Goal: Information Seeking & Learning: Learn about a topic

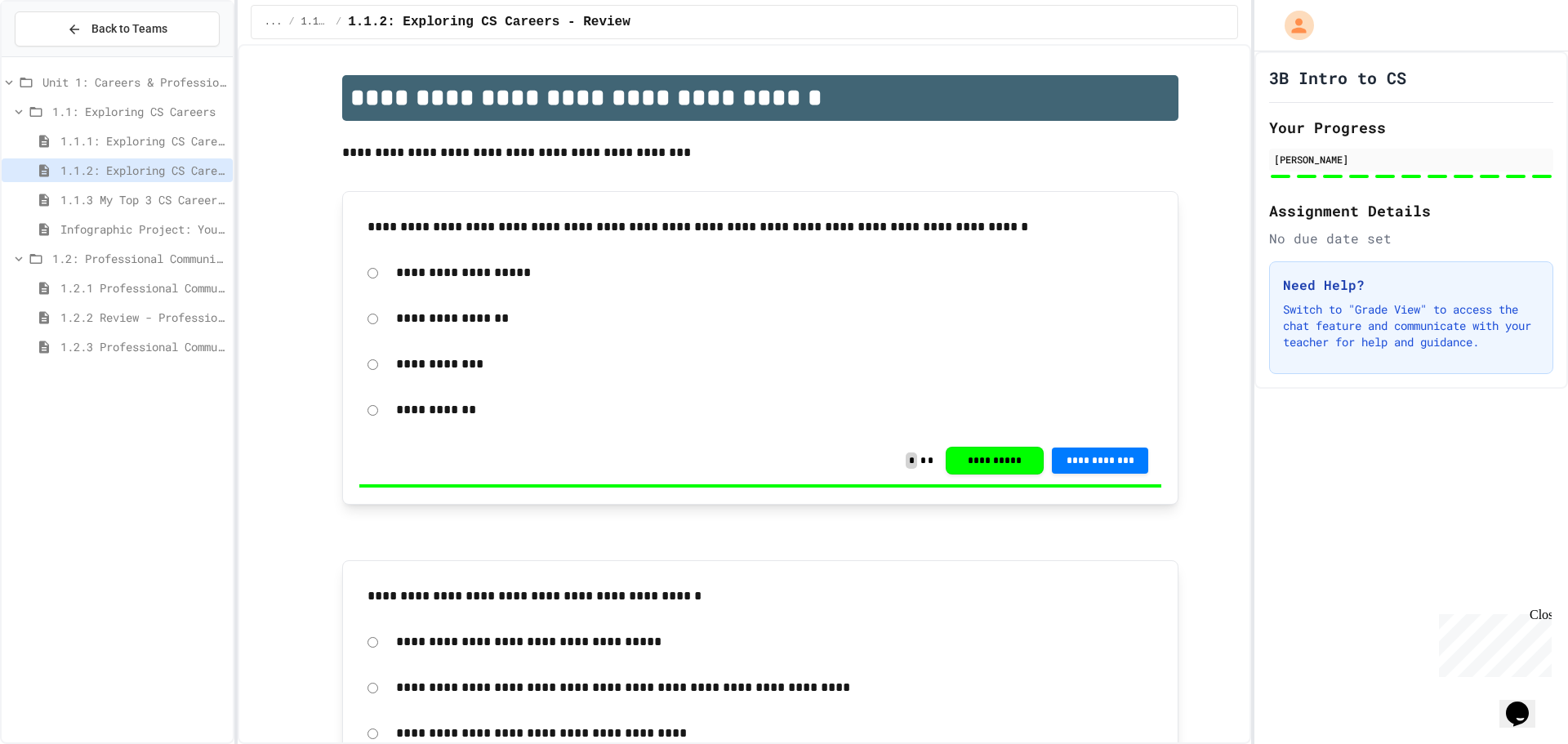
click at [206, 303] on div "1.2.1 Professional Communication" at bounding box center [117, 290] width 231 height 29
click at [98, 234] on span "Infographic Project: Your favorite CS" at bounding box center [143, 229] width 166 height 17
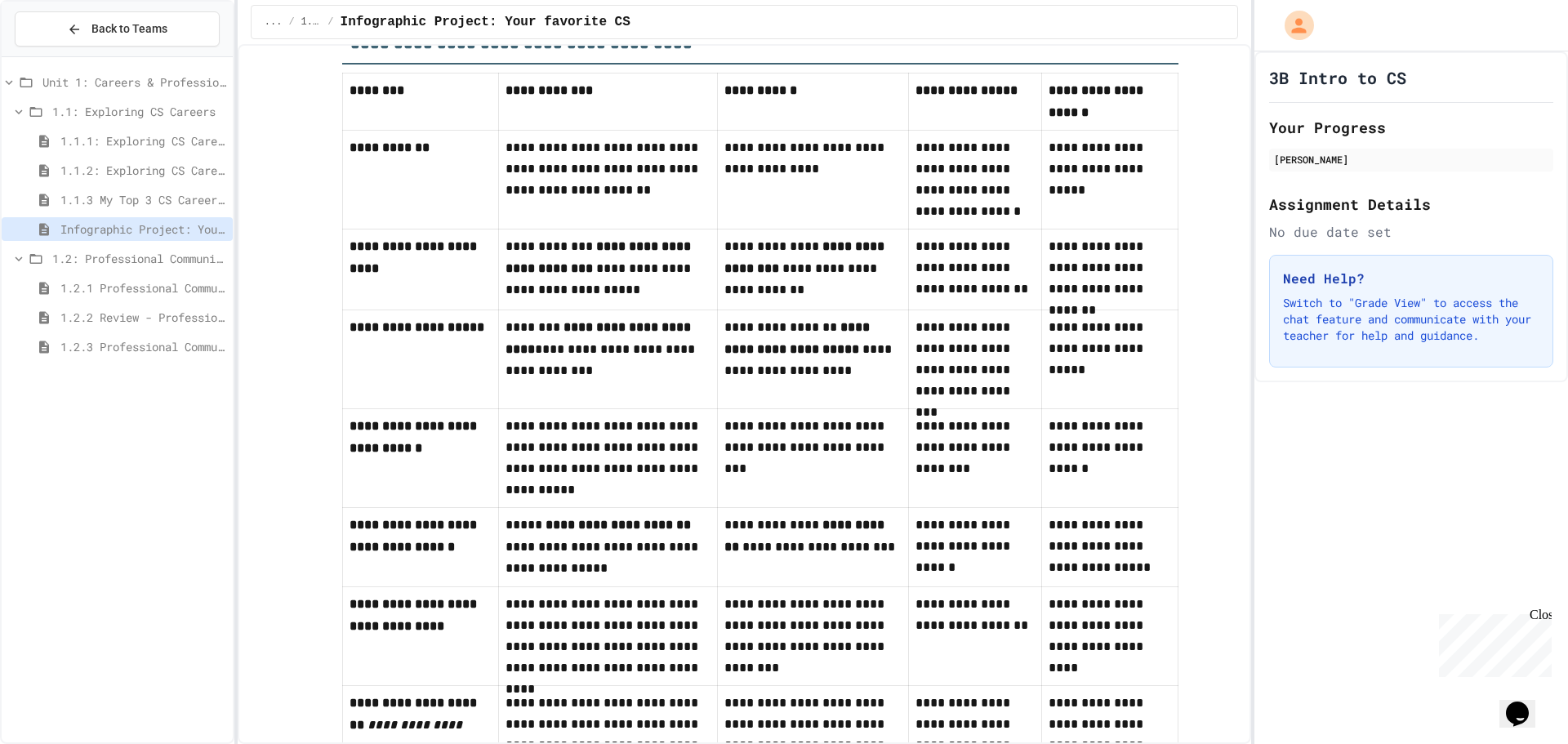
scroll to position [648, 0]
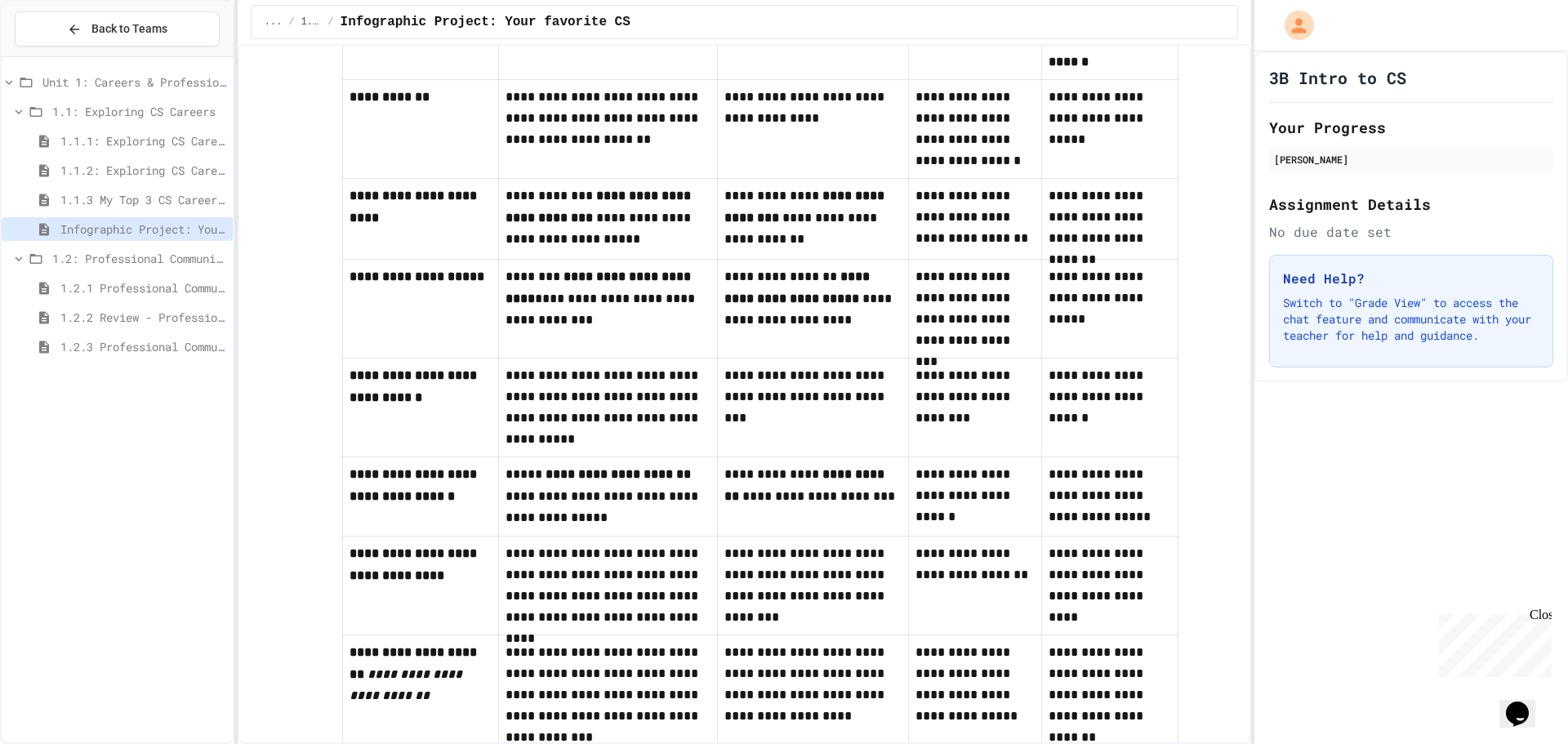
click at [1315, 537] on div "3B Intro to CS Your Progress [PERSON_NAME] Assignment Details No due date set N…" at bounding box center [1411, 397] width 314 height 692
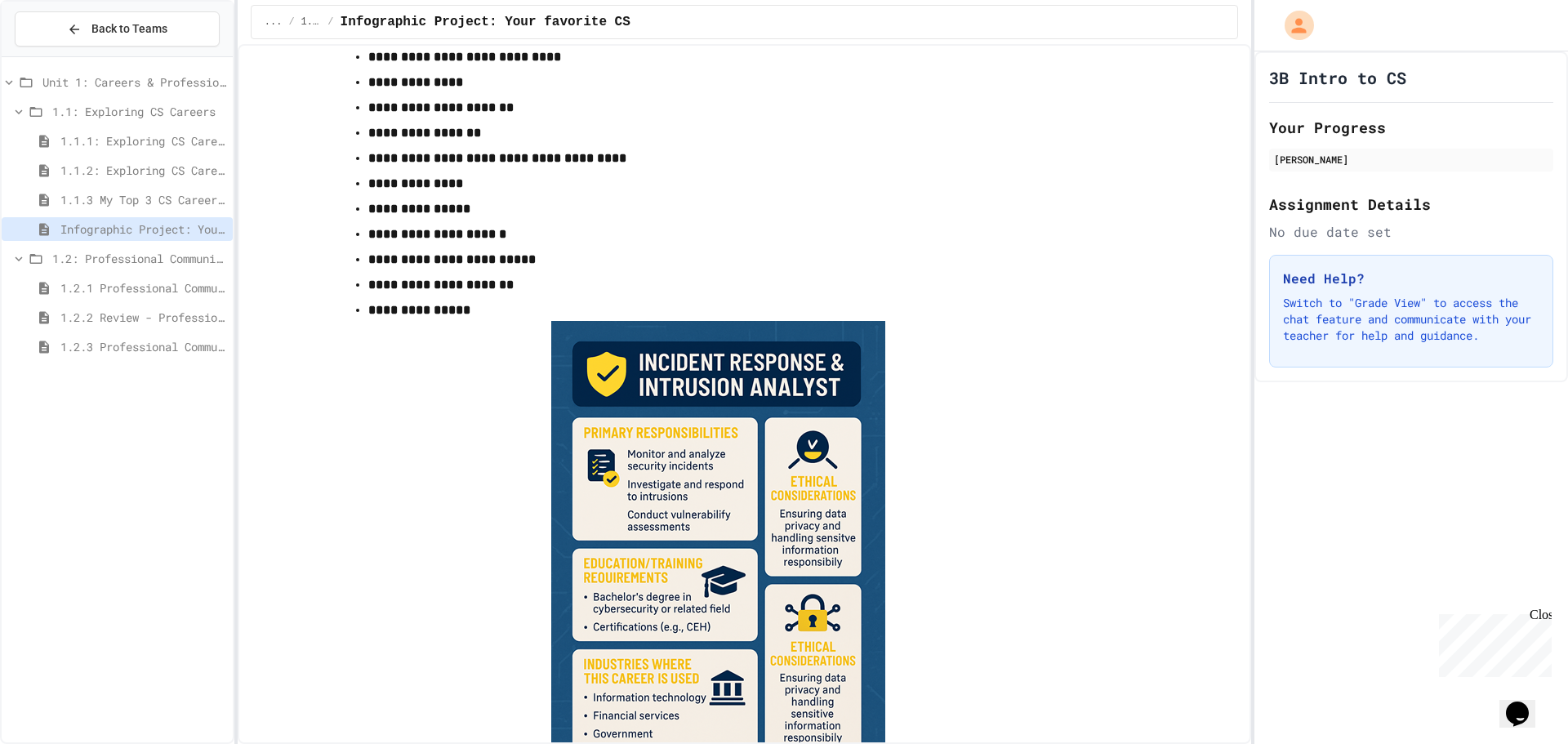
scroll to position [1791, 0]
